Goal: Task Accomplishment & Management: Use online tool/utility

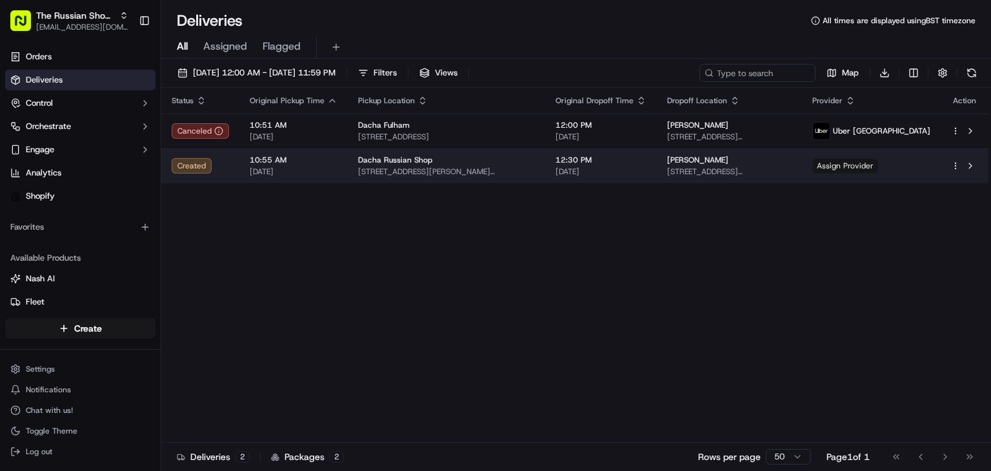
click at [796, 166] on span "Assign Provider" at bounding box center [845, 166] width 66 height 14
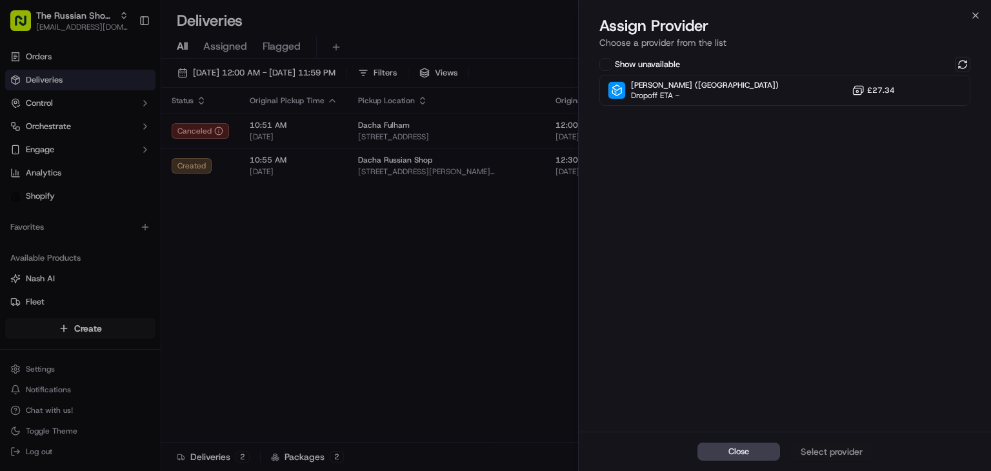
click at [638, 65] on label "Show unavailable" at bounding box center [647, 65] width 65 height 12
click at [612, 65] on button "Show unavailable" at bounding box center [605, 64] width 13 height 13
click at [638, 66] on label "Show unavailable" at bounding box center [647, 65] width 65 height 12
click at [612, 66] on button "Show unavailable" at bounding box center [605, 64] width 13 height 13
click at [796, 19] on icon "button" at bounding box center [975, 15] width 10 height 10
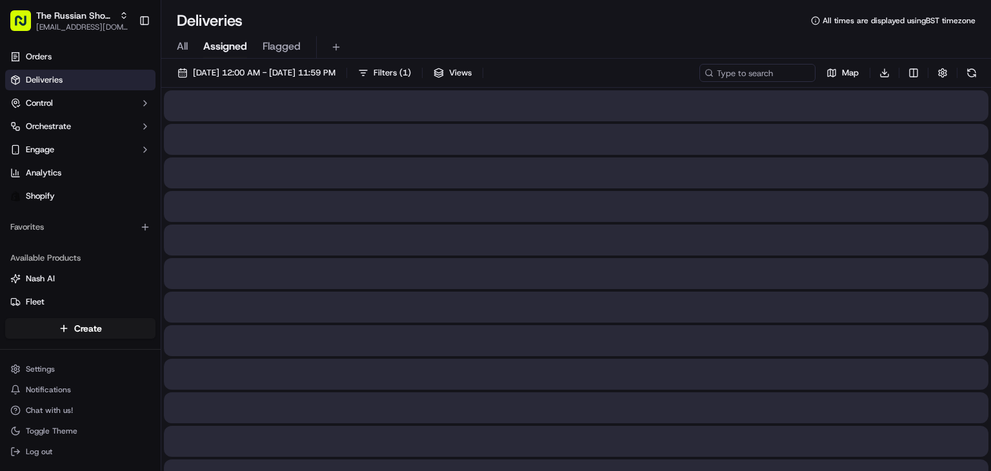
click at [214, 45] on span "Assigned" at bounding box center [225, 46] width 44 height 15
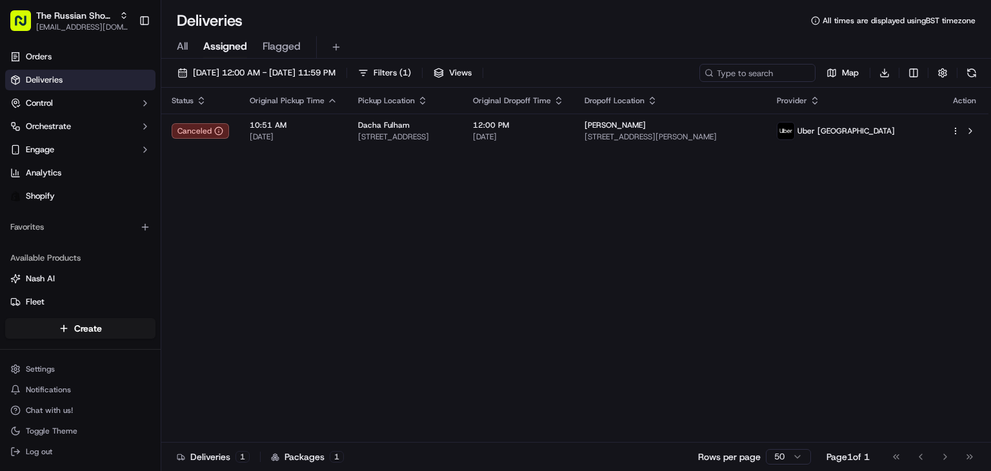
click at [178, 48] on span "All" at bounding box center [182, 46] width 11 height 15
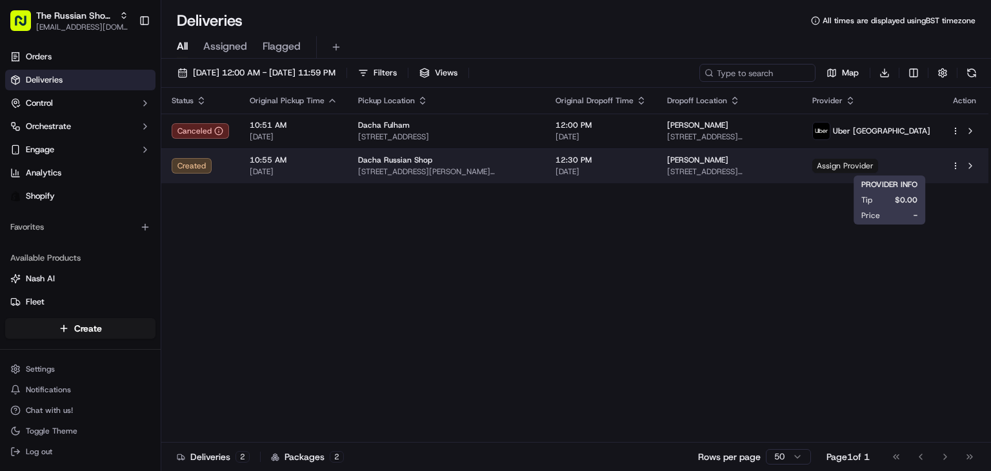
click at [796, 165] on span "Assign Provider" at bounding box center [845, 166] width 66 height 14
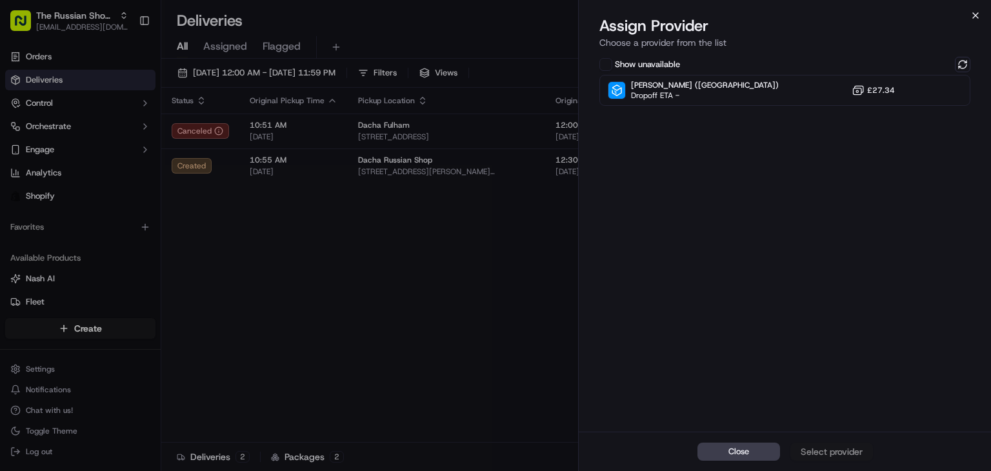
click at [796, 12] on icon "button" at bounding box center [975, 15] width 10 height 10
